Goal: Transaction & Acquisition: Register for event/course

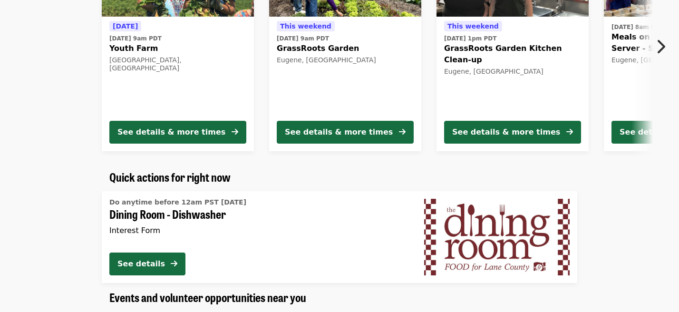
scroll to position [217, 0]
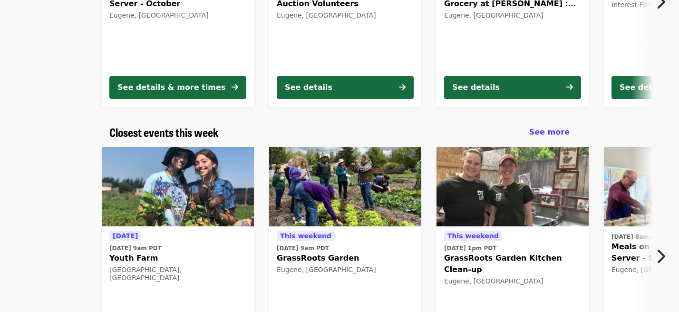
click at [660, 258] on icon "chevron-right icon" at bounding box center [660, 256] width 10 height 18
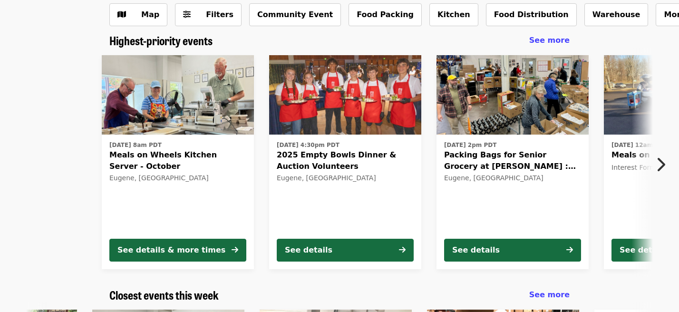
scroll to position [0, 0]
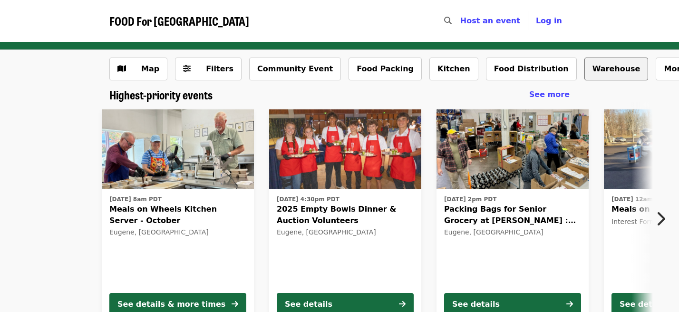
click at [587, 72] on button "Warehouse" at bounding box center [616, 69] width 64 height 23
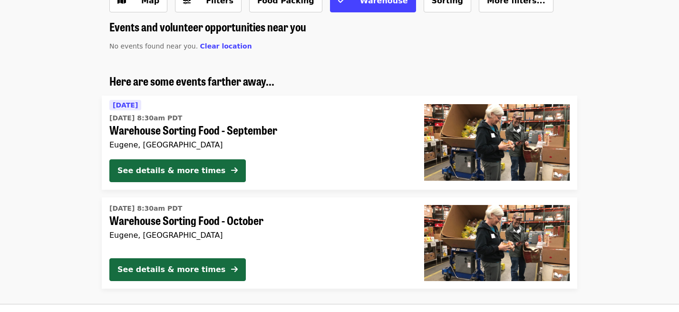
scroll to position [108, 0]
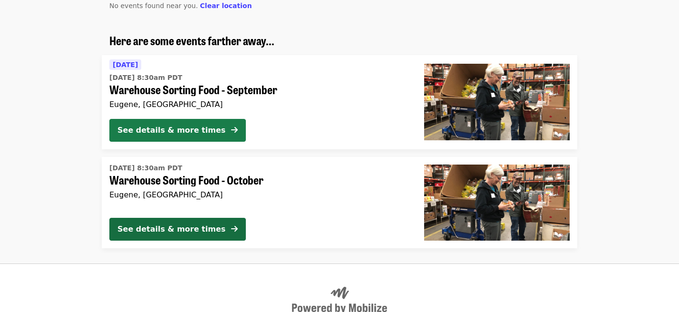
click at [185, 129] on div "See details & more times" at bounding box center [171, 130] width 108 height 11
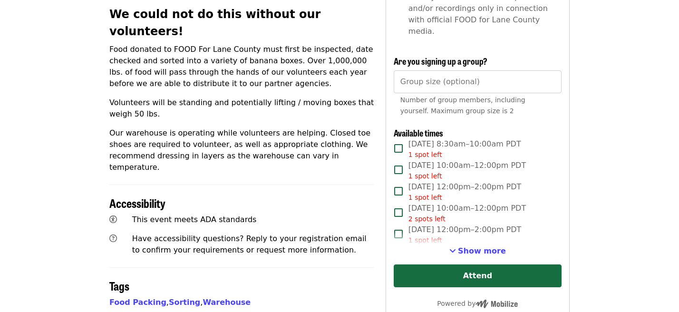
scroll to position [433, 0]
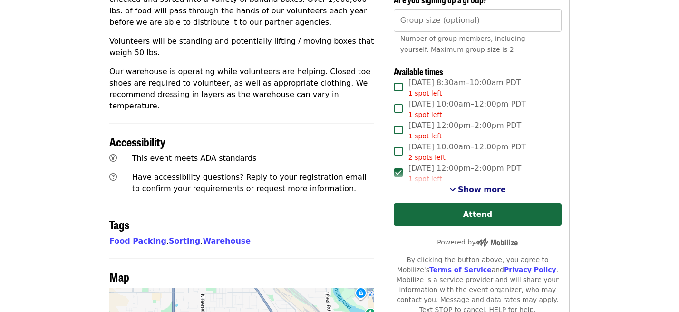
click at [480, 185] on span "Show more" at bounding box center [482, 189] width 48 height 9
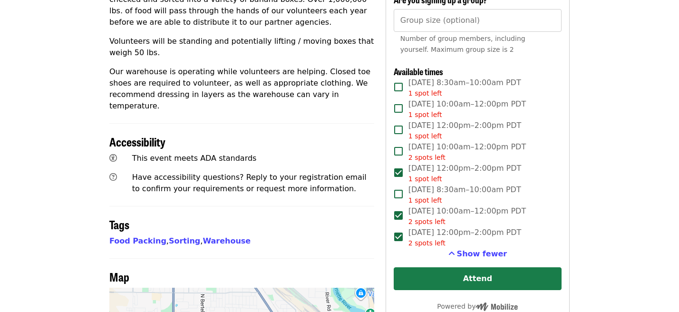
click at [451, 267] on button "Attend" at bounding box center [478, 278] width 168 height 23
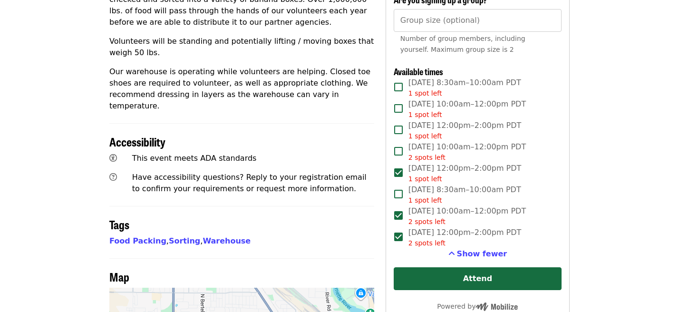
scroll to position [0, 0]
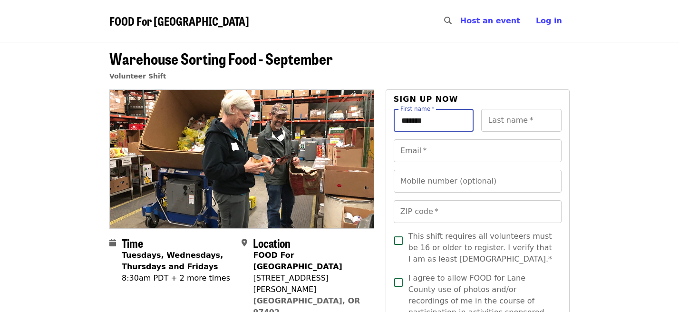
type input "*******"
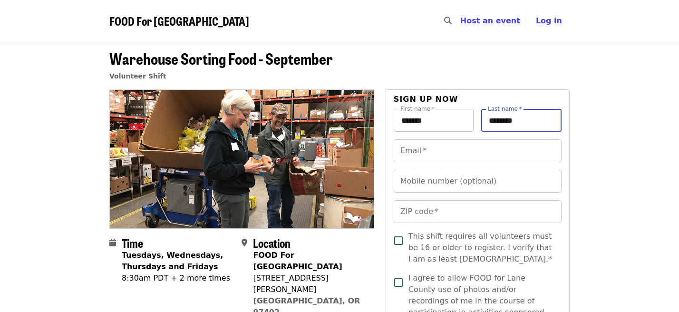
type input "********"
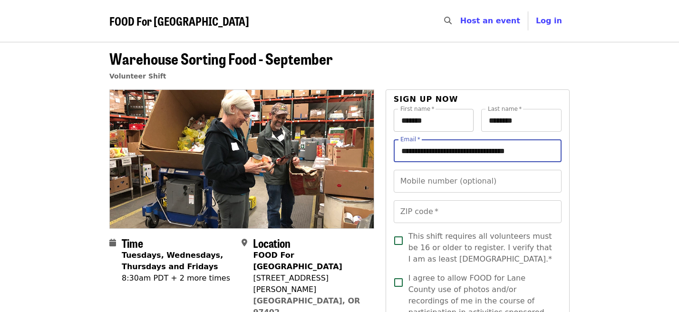
type input "**********"
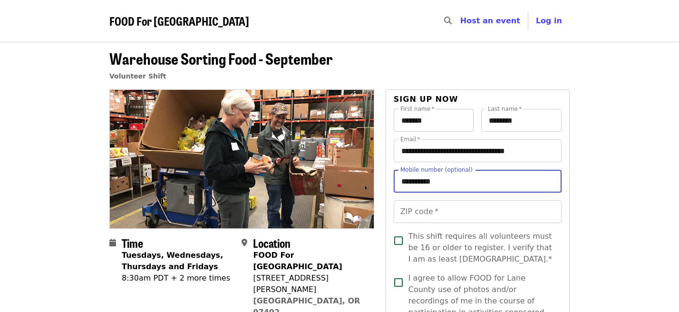
type input "**********"
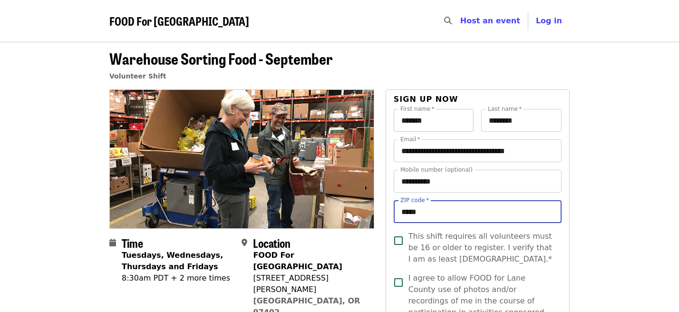
type input "*****"
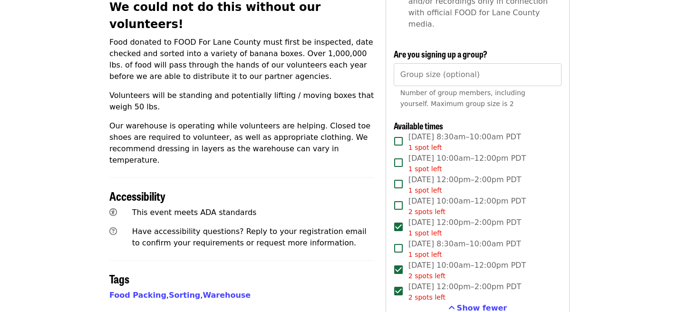
scroll to position [488, 0]
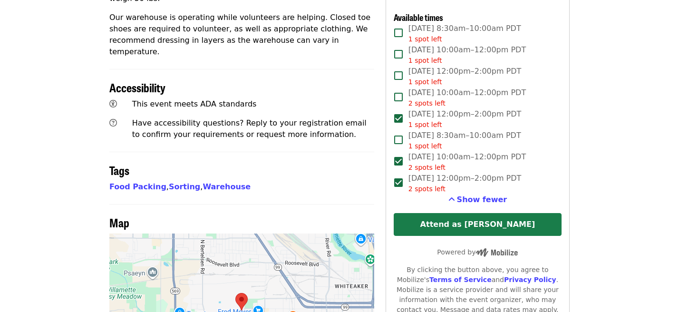
click at [449, 213] on button "Attend as [PERSON_NAME]" at bounding box center [478, 224] width 168 height 23
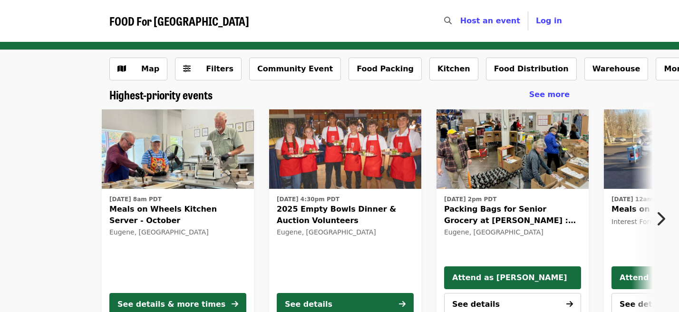
click at [657, 221] on icon "chevron-right icon" at bounding box center [660, 219] width 10 height 18
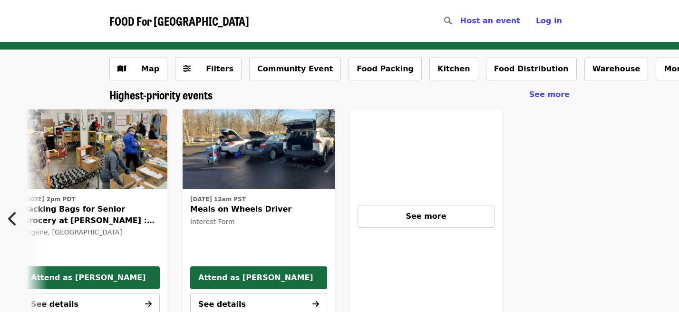
scroll to position [0, 422]
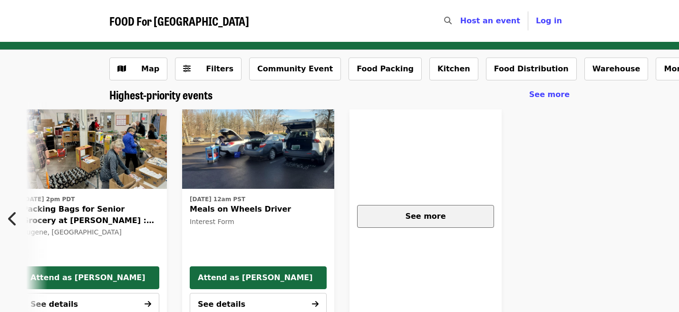
click at [475, 222] on button "See more" at bounding box center [425, 216] width 137 height 23
click at [10, 218] on icon "chevron-left icon" at bounding box center [13, 219] width 10 height 18
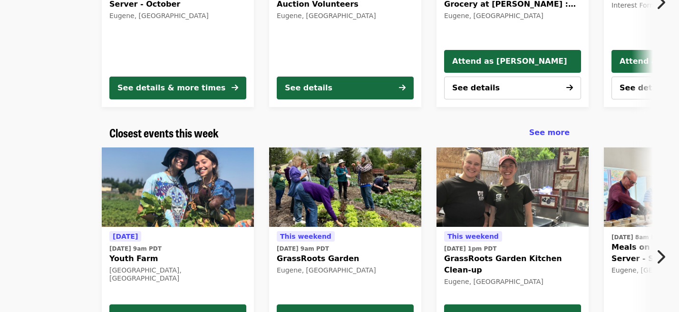
scroll to position [217, 0]
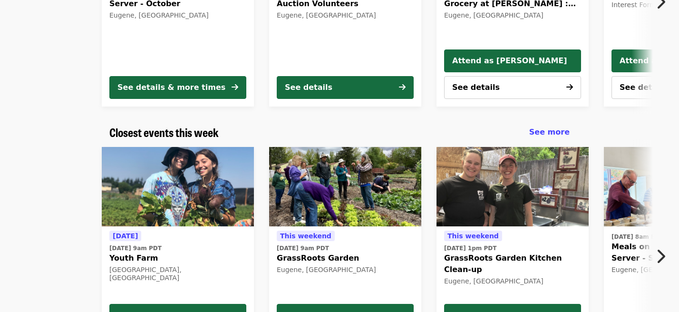
click at [663, 261] on icon "chevron-right icon" at bounding box center [660, 256] width 10 height 18
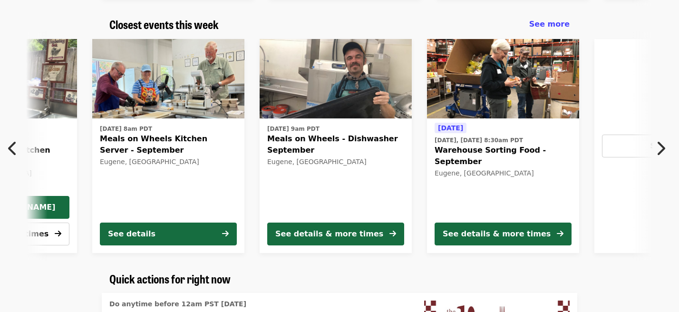
scroll to position [325, 0]
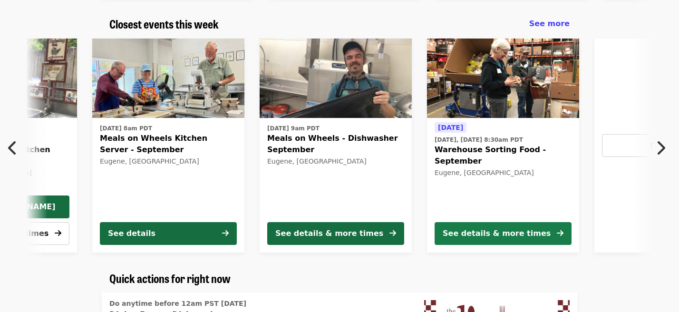
click at [482, 238] on div "See details & more times" at bounding box center [496, 233] width 108 height 11
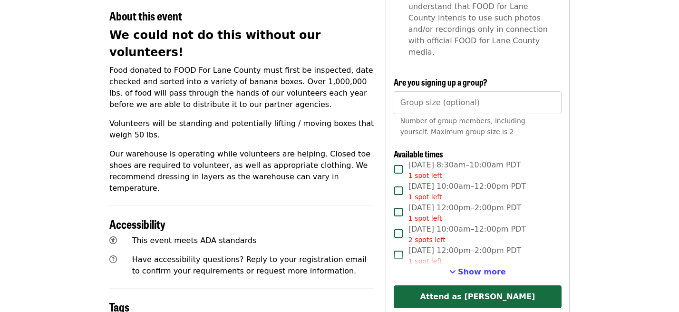
scroll to position [379, 0]
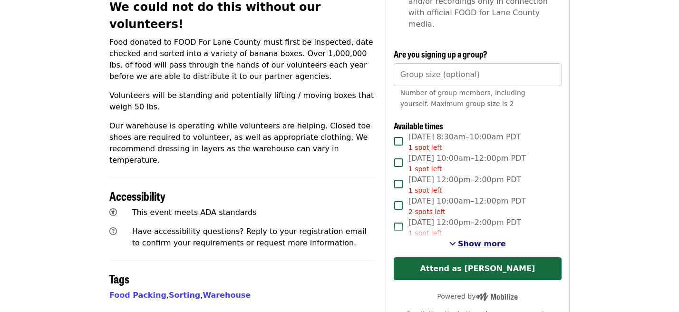
click at [478, 239] on span "Show more" at bounding box center [482, 243] width 48 height 9
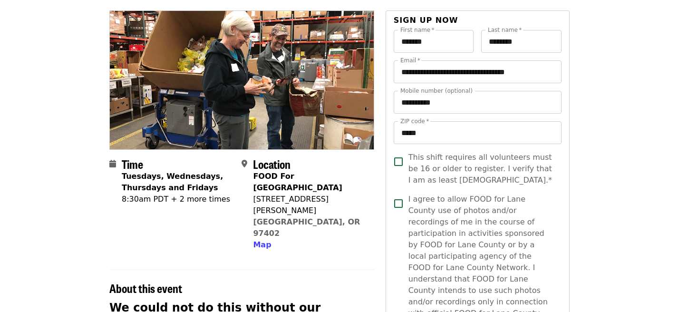
scroll to position [54, 0]
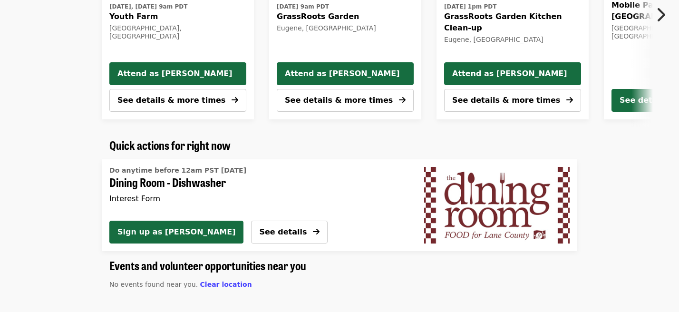
scroll to position [479, 0]
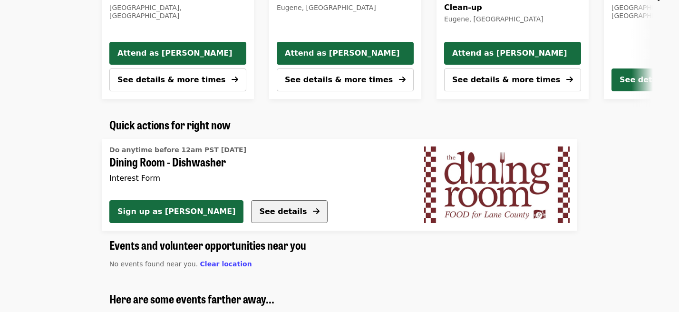
click at [253, 216] on button "See details" at bounding box center [289, 211] width 76 height 23
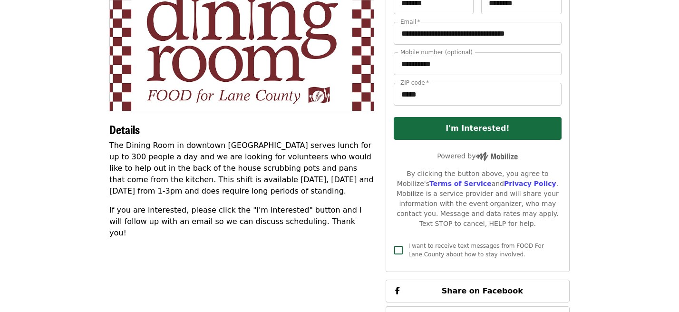
scroll to position [163, 0]
